Goal: Information Seeking & Learning: Learn about a topic

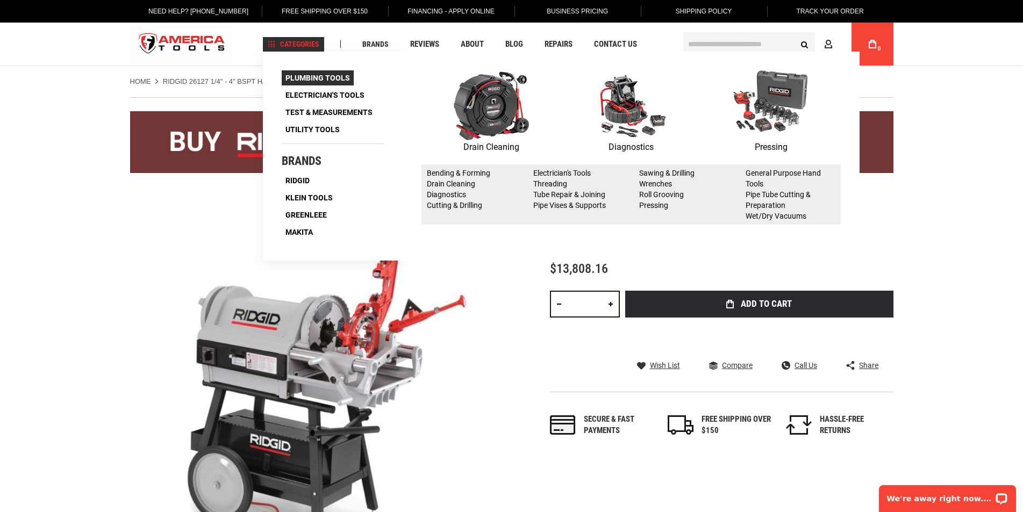
click at [316, 77] on span "Plumbing Tools" at bounding box center [318, 78] width 65 height 8
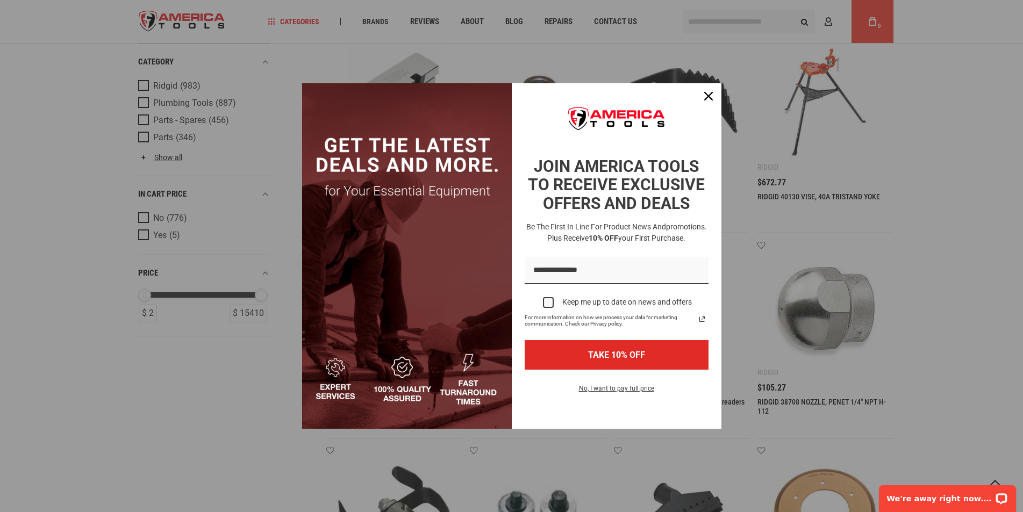
scroll to position [215, 0]
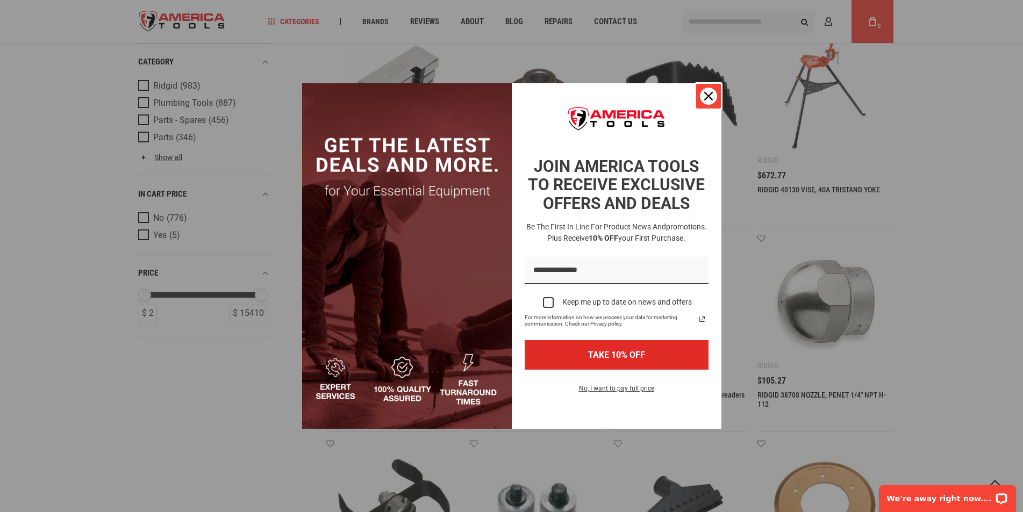
click at [703, 100] on div "Close" at bounding box center [708, 96] width 17 height 17
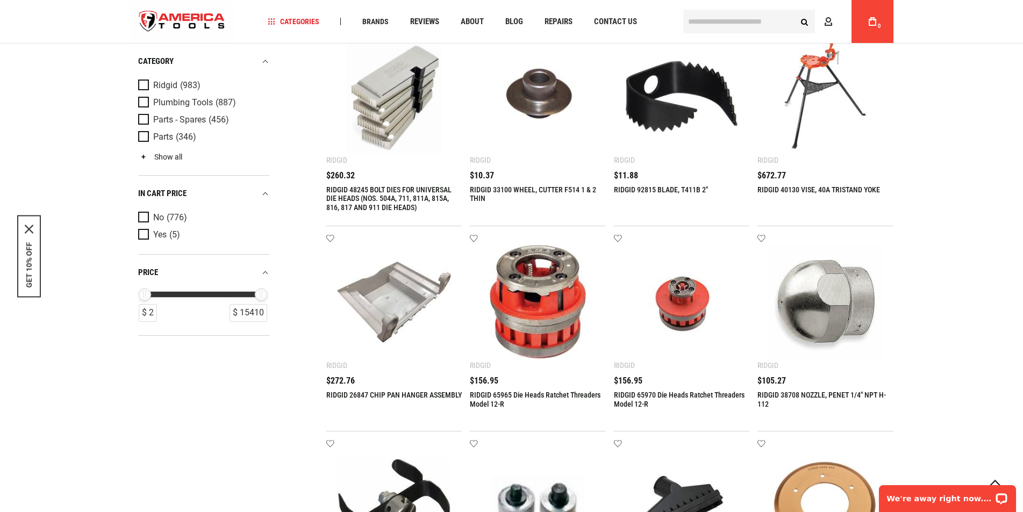
click at [173, 159] on link "Show all" at bounding box center [160, 157] width 44 height 9
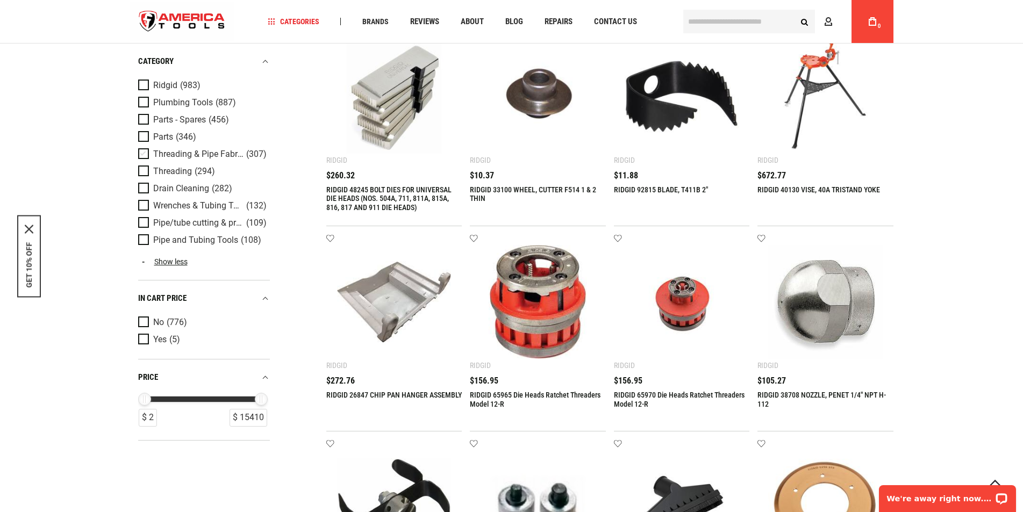
click at [162, 153] on span "Threading & Pipe Fabrication" at bounding box center [198, 154] width 90 height 10
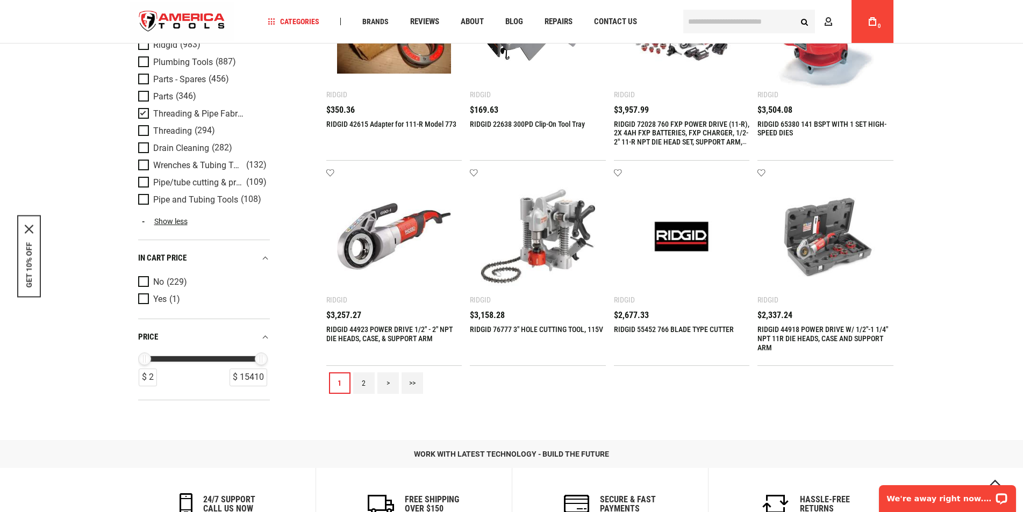
scroll to position [1195, 0]
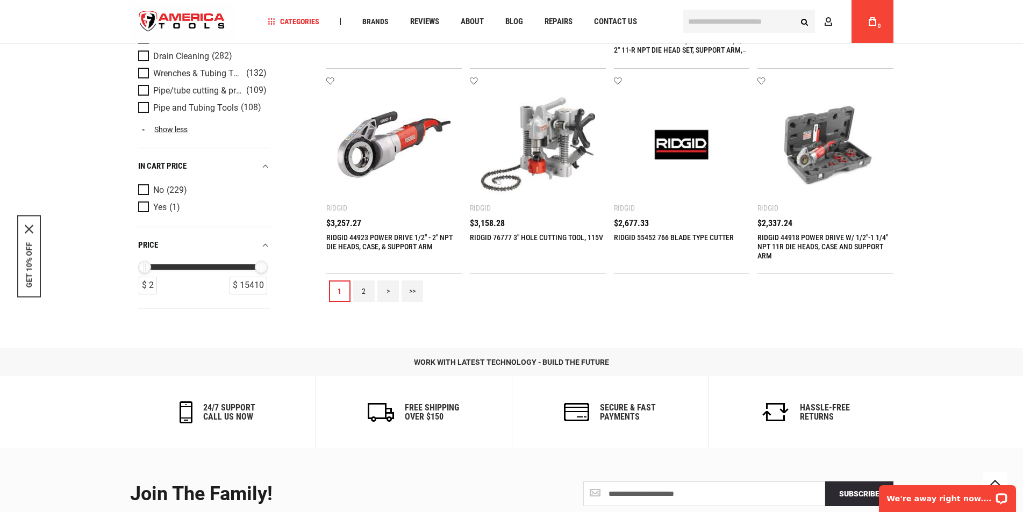
click at [359, 296] on link "2" at bounding box center [364, 292] width 22 height 22
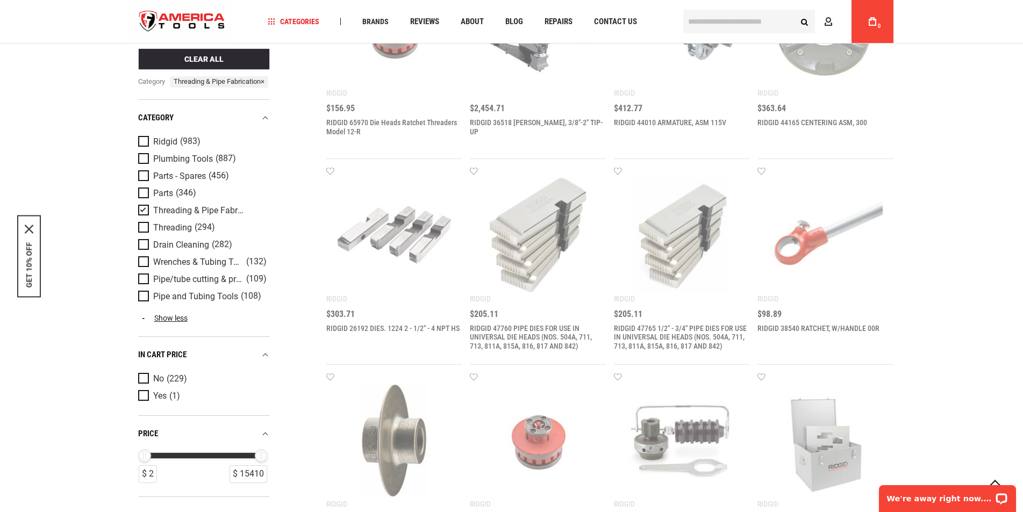
scroll to position [699, 0]
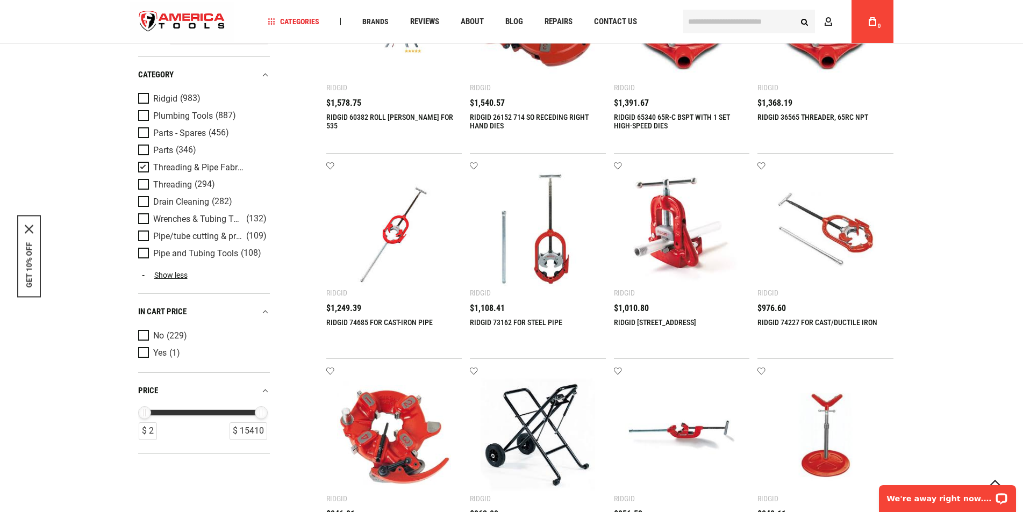
click at [141, 174] on span "Product Filters" at bounding box center [145, 168] width 15 height 12
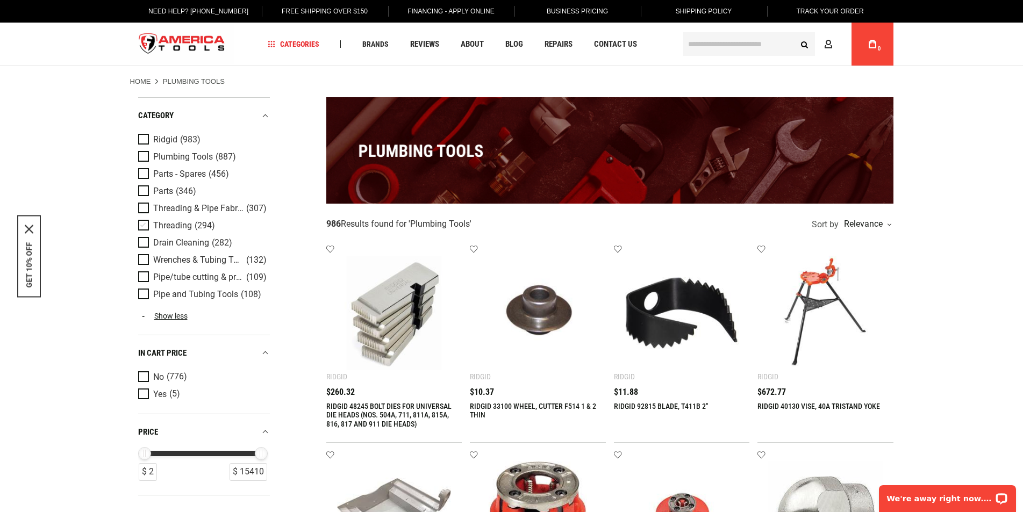
click at [147, 226] on span "Product Filters" at bounding box center [145, 226] width 15 height 12
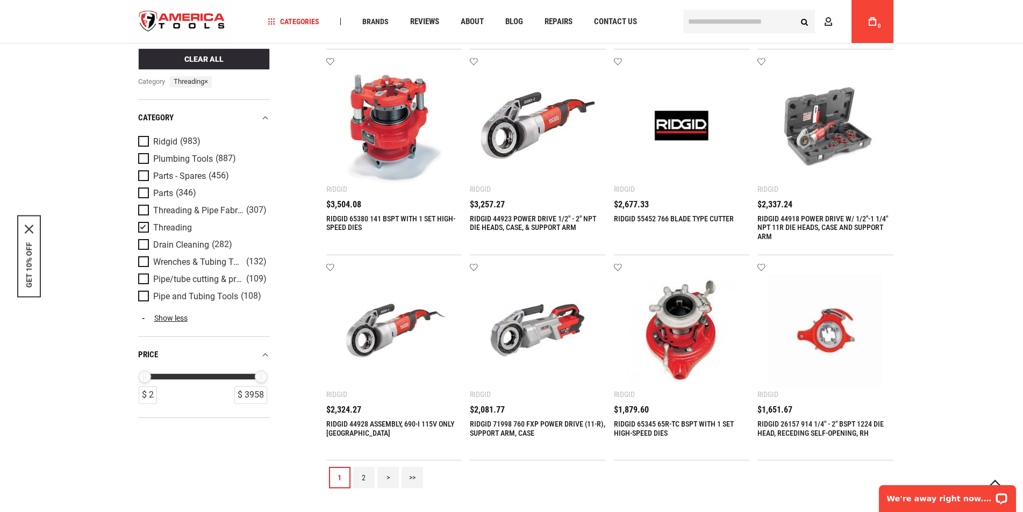
scroll to position [1005, 0]
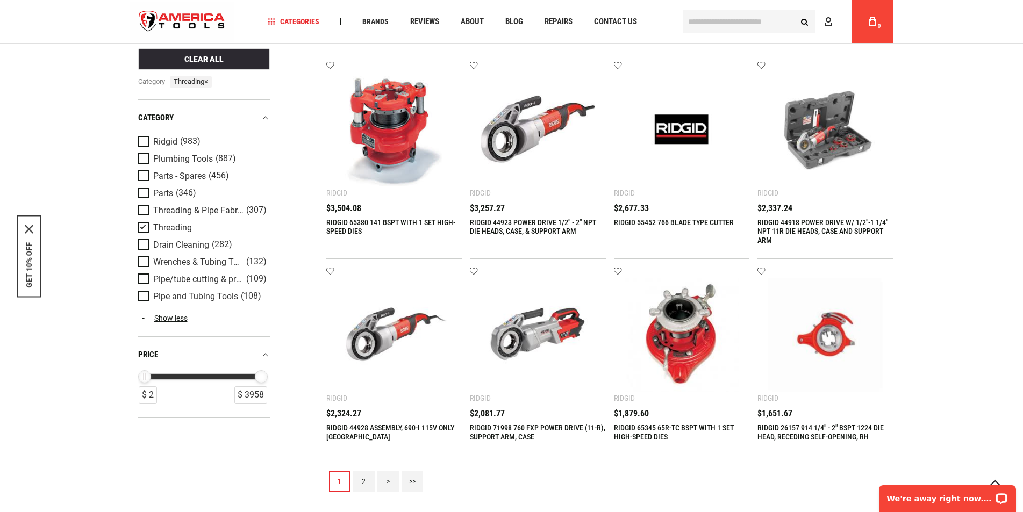
click at [372, 483] on link "2" at bounding box center [364, 482] width 22 height 22
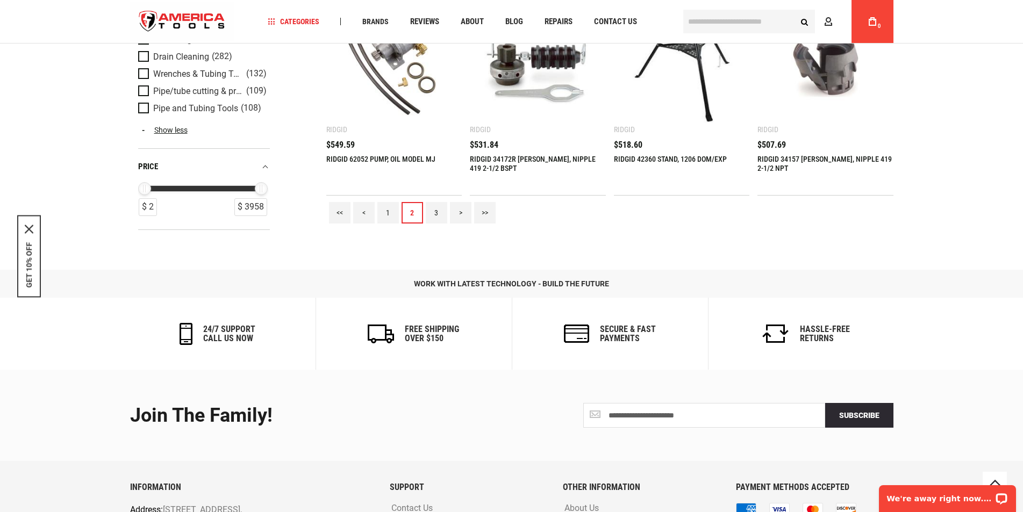
scroll to position [1381, 0]
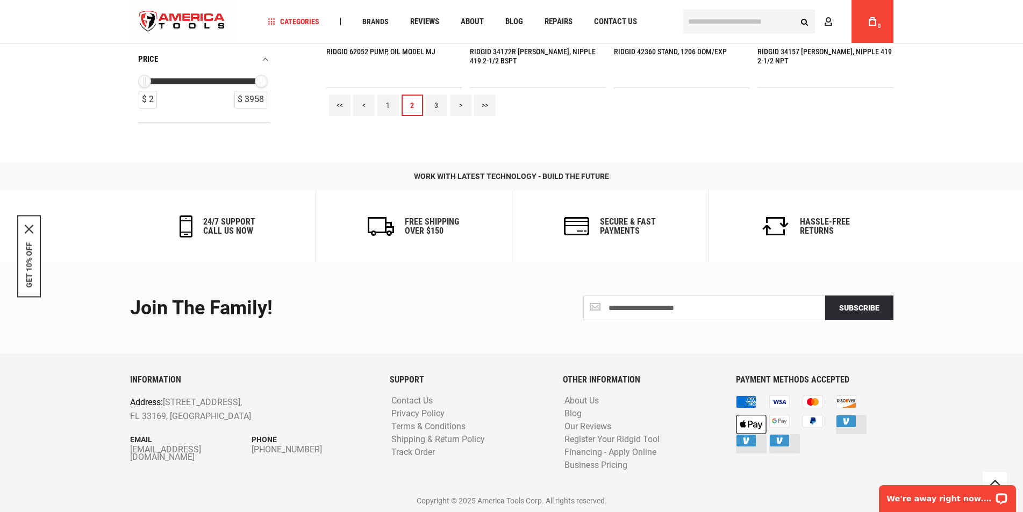
click at [442, 109] on link "3" at bounding box center [437, 106] width 22 height 22
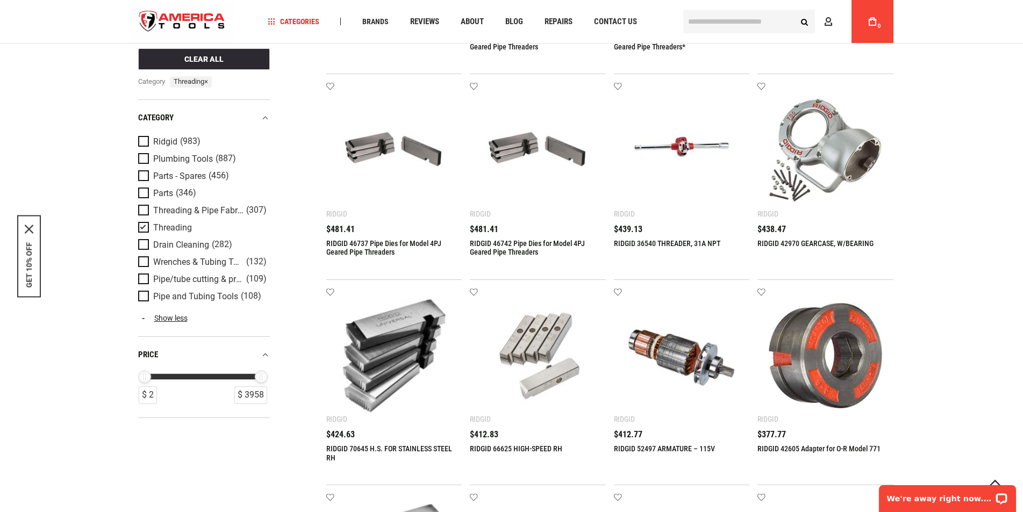
scroll to position [413, 0]
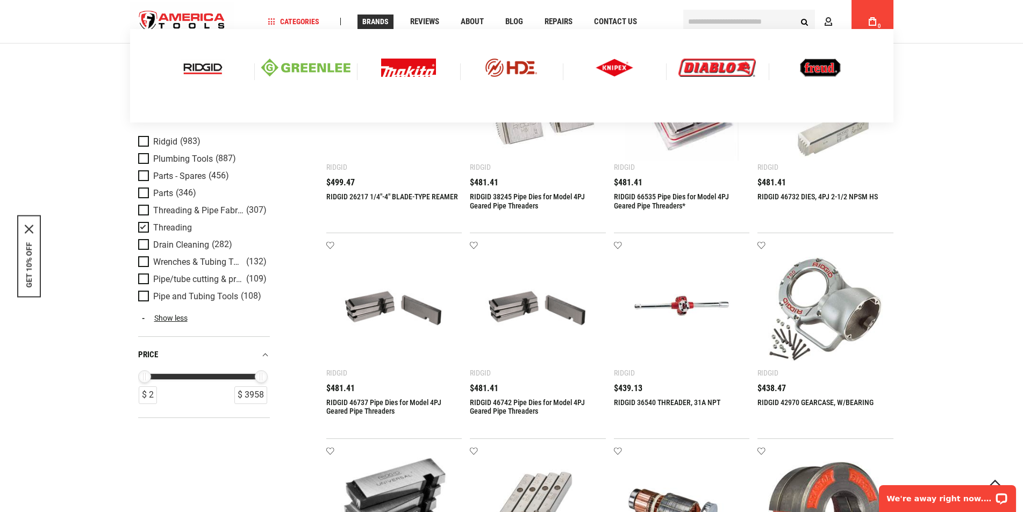
click at [372, 16] on link "Brands" at bounding box center [376, 22] width 36 height 15
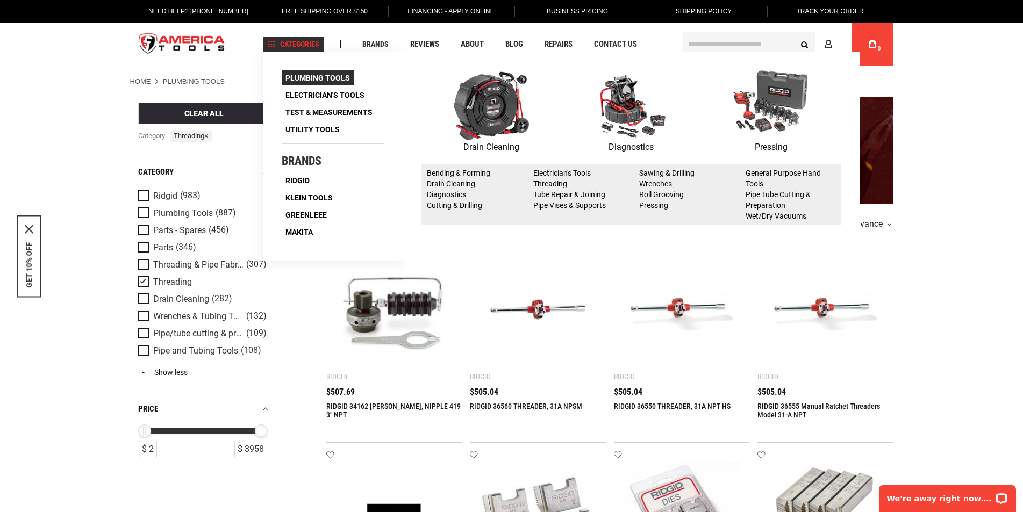
click at [335, 76] on span "Plumbing Tools" at bounding box center [318, 78] width 65 height 8
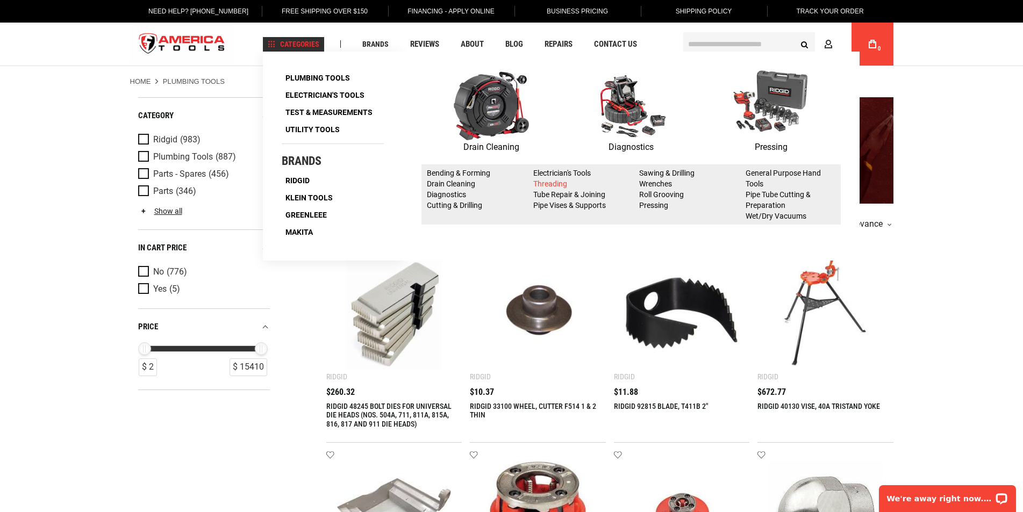
click at [536, 183] on link "Threading" at bounding box center [550, 184] width 34 height 9
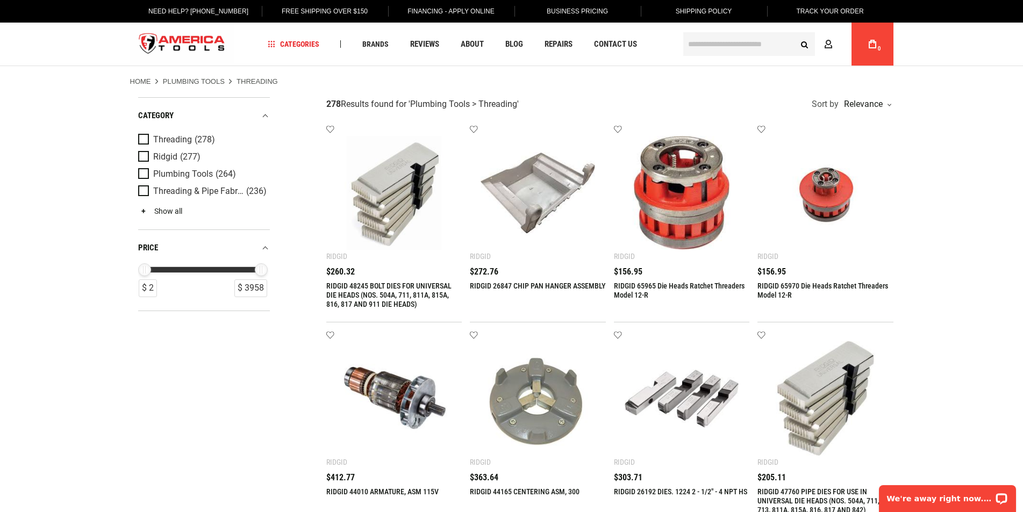
click at [180, 208] on link "Show all" at bounding box center [160, 211] width 44 height 9
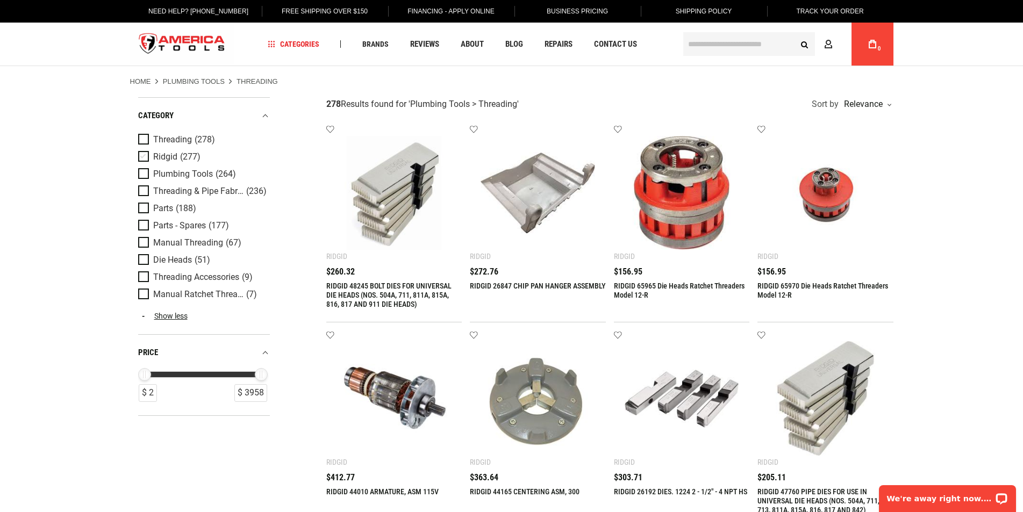
click at [180, 153] on span "(277)" at bounding box center [190, 157] width 20 height 9
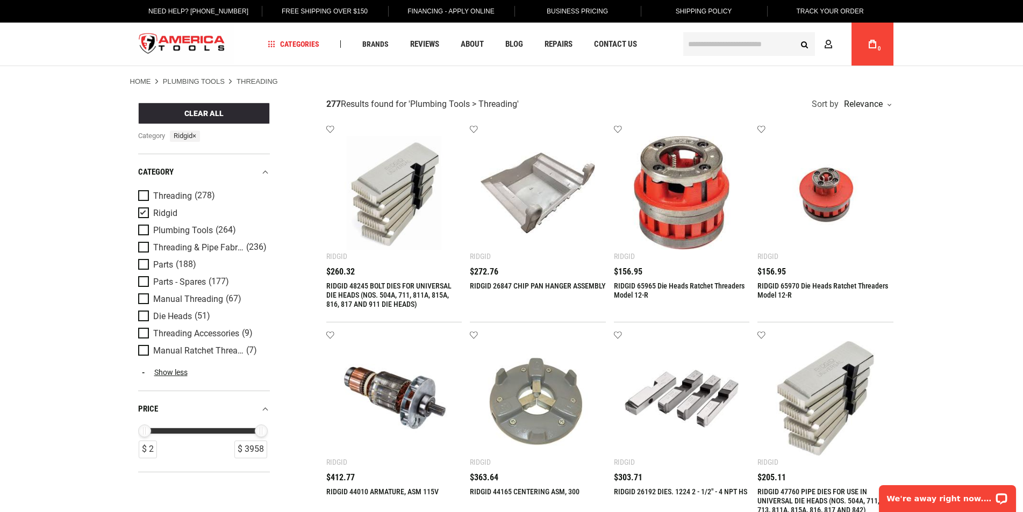
click at [181, 154] on div "category Threading (278) Ridgid X Plumbing Tools (264) Threading & Pipe Fabrica…" at bounding box center [204, 272] width 132 height 237
drag, startPoint x: 170, startPoint y: 211, endPoint x: 170, endPoint y: 194, distance: 16.7
click at [170, 210] on span "Ridgid" at bounding box center [165, 214] width 24 height 10
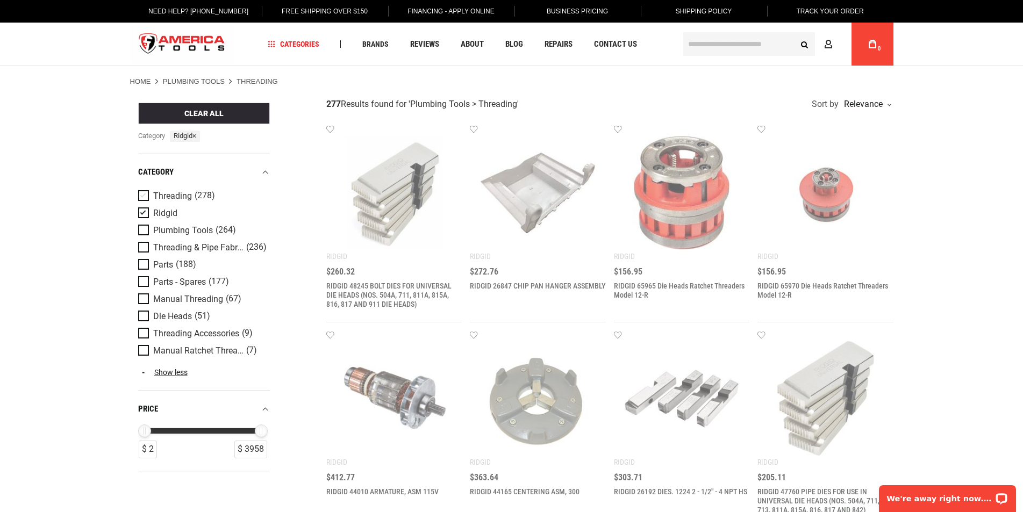
click at [170, 193] on span "Threading" at bounding box center [172, 196] width 39 height 10
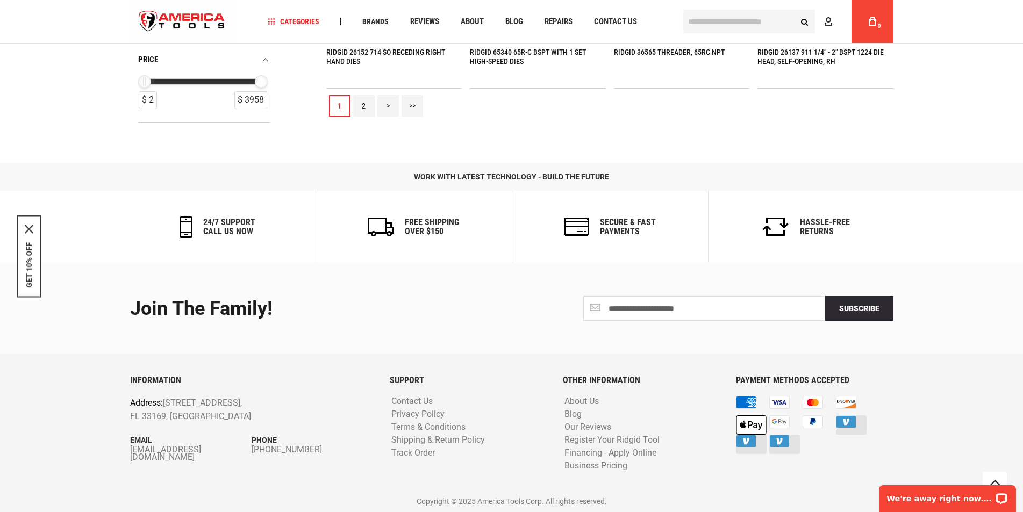
scroll to position [1261, 0]
